Goal: Find contact information

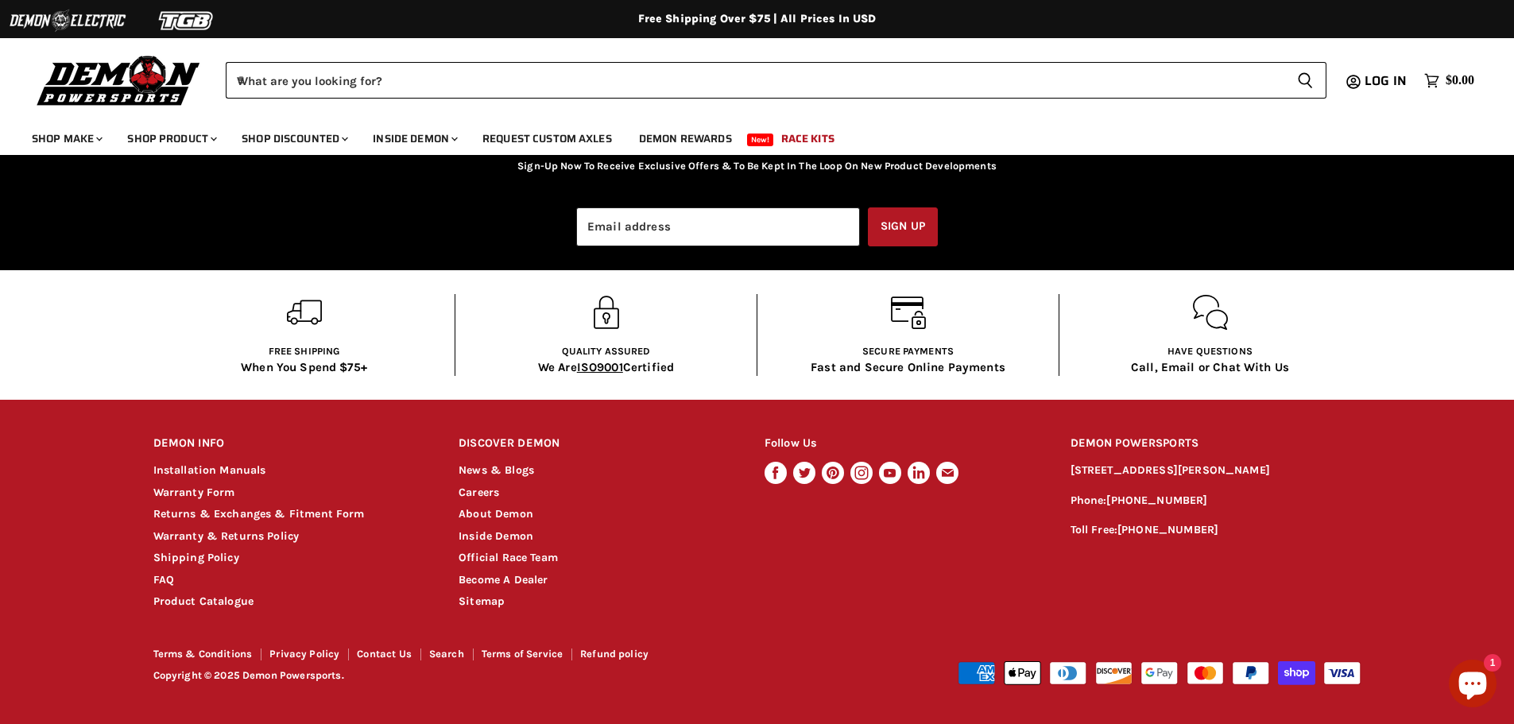
scroll to position [3073, 0]
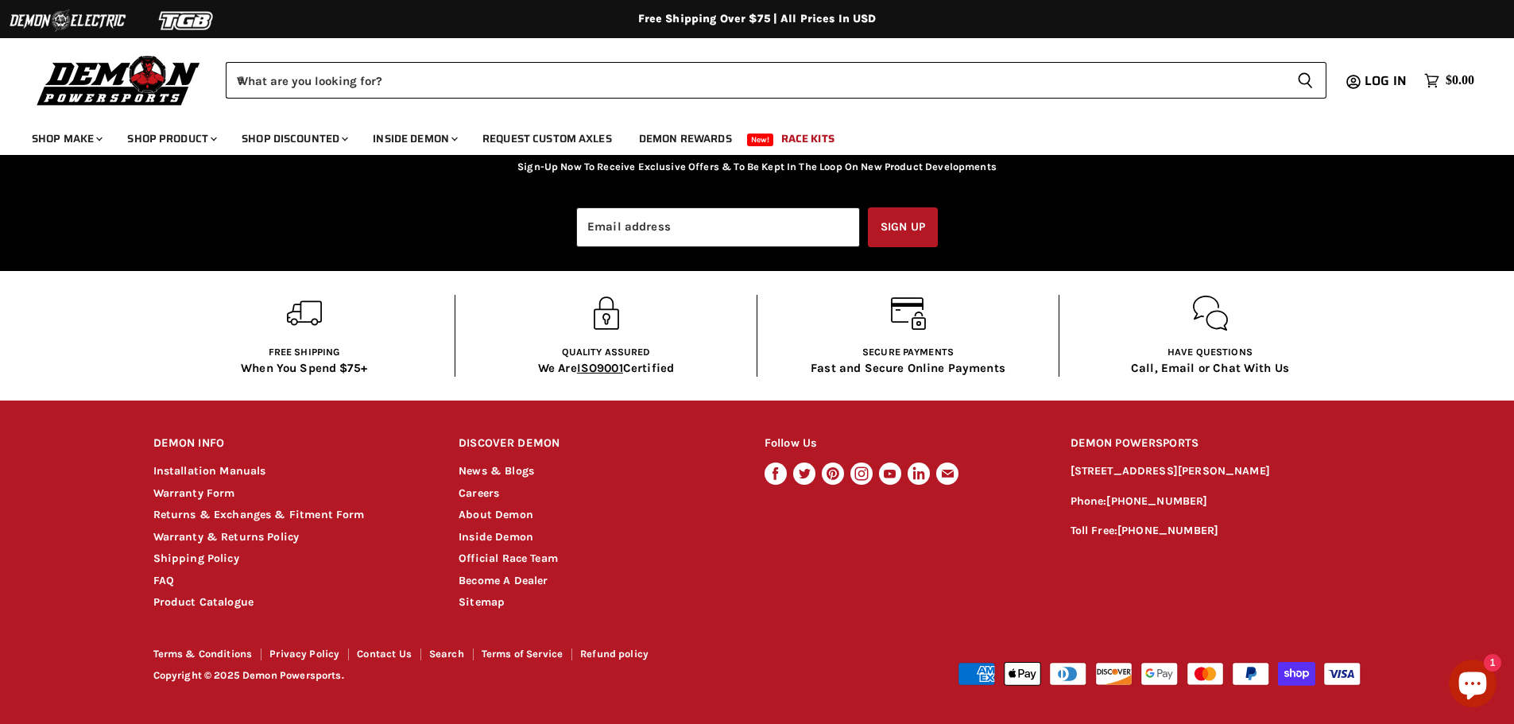
drag, startPoint x: 1234, startPoint y: 463, endPoint x: 1277, endPoint y: 463, distance: 42.9
click at [1272, 463] on p "[STREET_ADDRESS][PERSON_NAME]" at bounding box center [1216, 472] width 291 height 18
click at [1296, 463] on h2 "DEMON POWERSPORTS" at bounding box center [1216, 443] width 291 height 37
click at [1346, 468] on p "[STREET_ADDRESS][PERSON_NAME]" at bounding box center [1216, 472] width 291 height 18
click at [1342, 511] on p "Phone: [PHONE_NUMBER]" at bounding box center [1216, 502] width 291 height 18
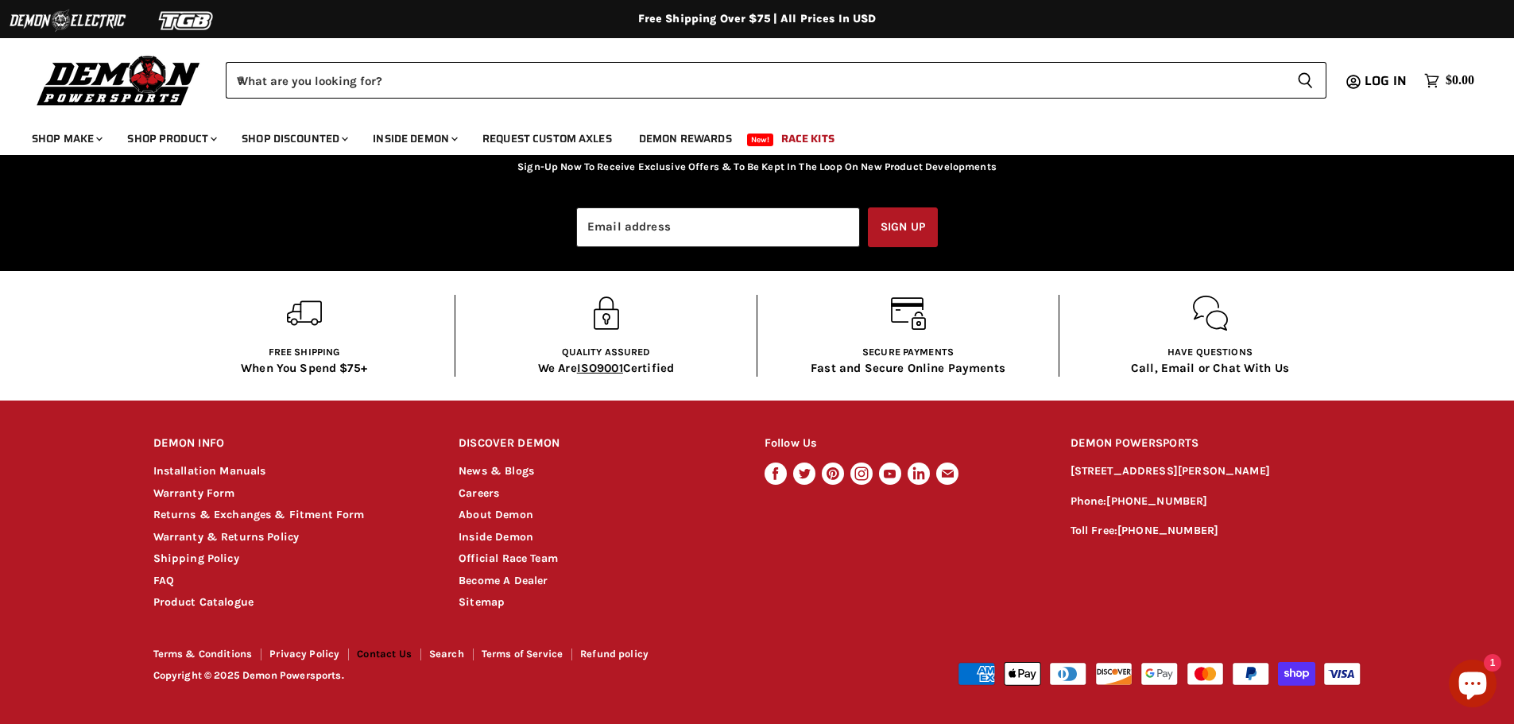
click at [384, 656] on link "Contact Us" at bounding box center [384, 654] width 55 height 12
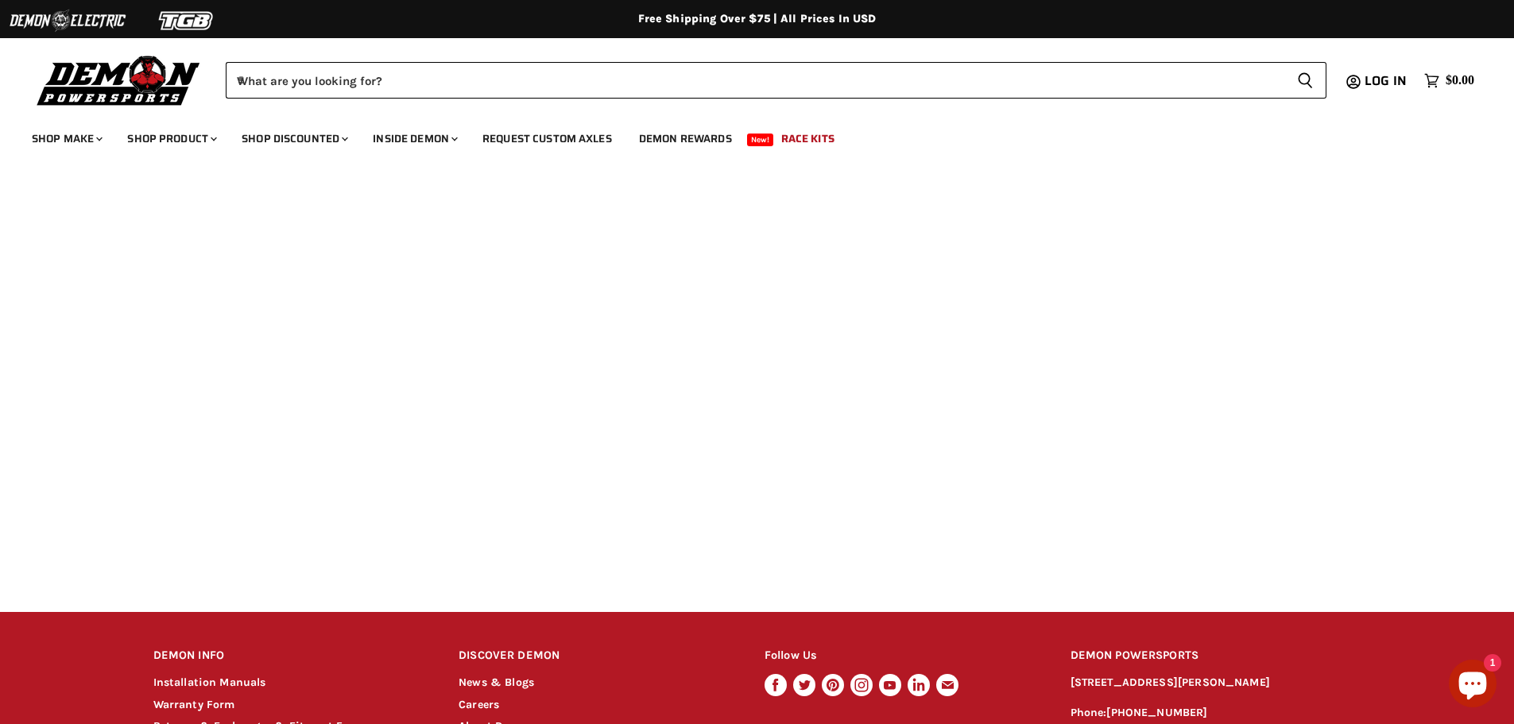
scroll to position [397, 0]
